Goal: Task Accomplishment & Management: Manage account settings

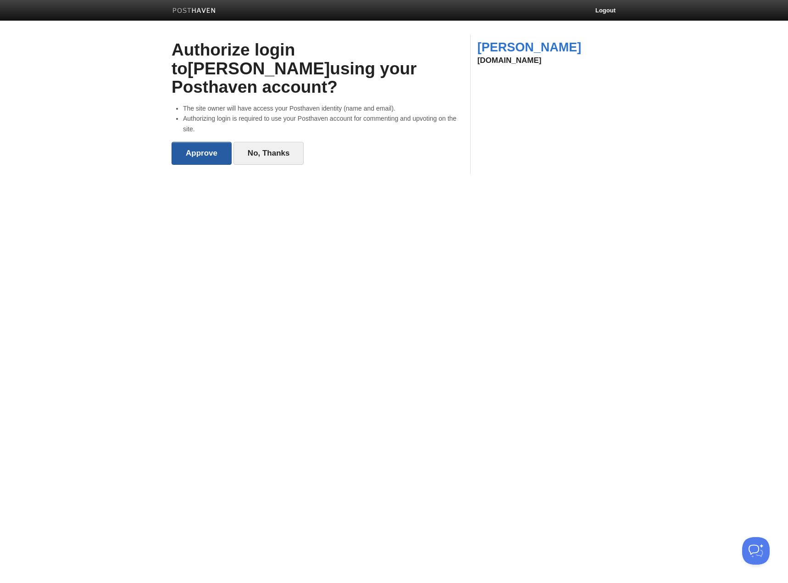
click at [200, 142] on input "Approve" at bounding box center [202, 153] width 60 height 23
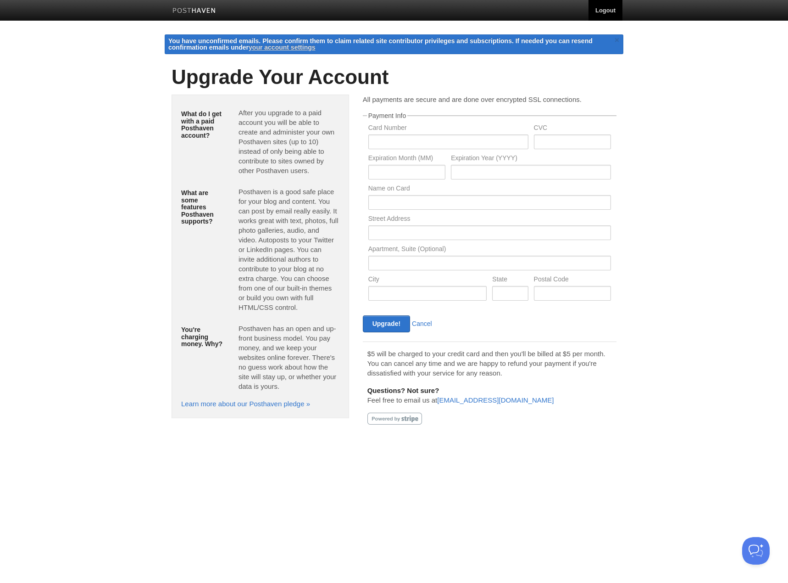
click at [604, 13] on link "Logout" at bounding box center [606, 10] width 34 height 21
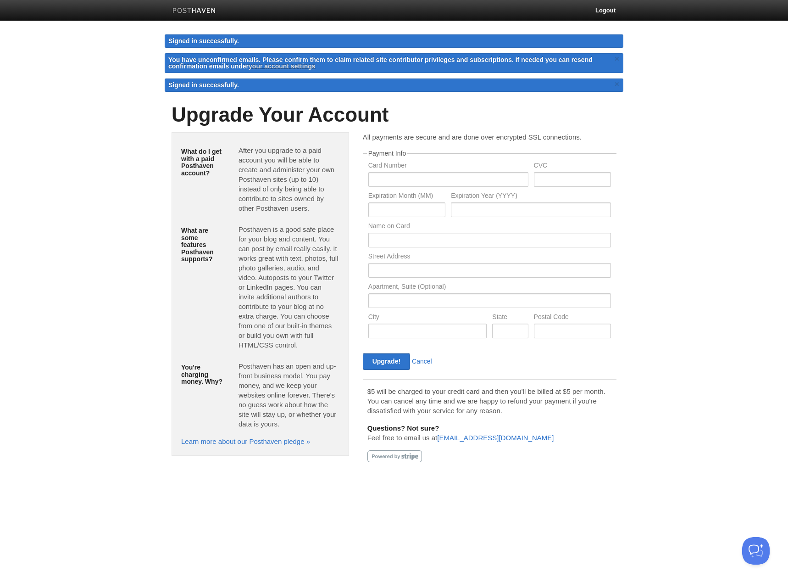
click at [267, 66] on link "your account settings" at bounding box center [282, 65] width 67 height 7
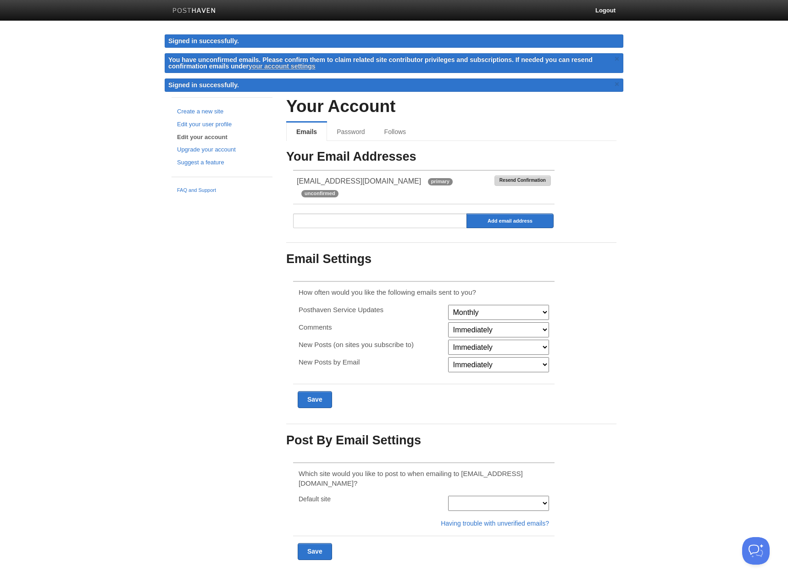
click at [536, 179] on link "Resend Confirmation" at bounding box center [523, 180] width 56 height 11
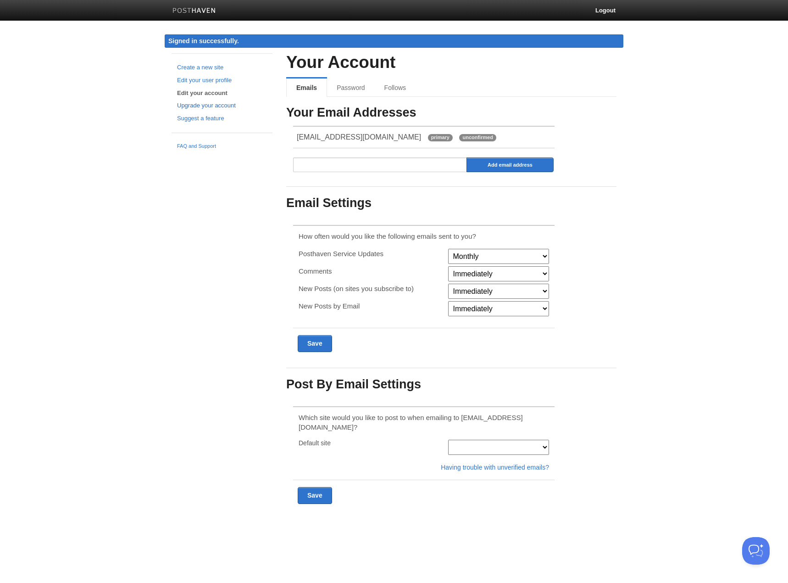
click at [205, 106] on link "Upgrade your account" at bounding box center [222, 106] width 90 height 10
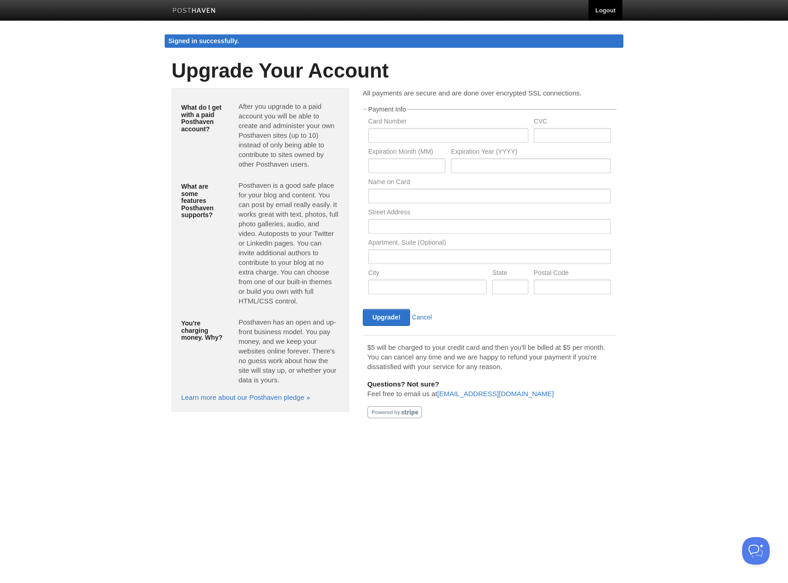
click at [598, 12] on link "Logout" at bounding box center [606, 10] width 34 height 21
drag, startPoint x: 76, startPoint y: 372, endPoint x: 135, endPoint y: 190, distance: 191.2
click at [76, 371] on body "Logout Your email has been confirmed. Your email has been confirmed. × Create a…" at bounding box center [394, 221] width 788 height 443
click at [600, 6] on link "Logout" at bounding box center [606, 10] width 34 height 21
